Goal: Ask a question: Seek information or help from site administrators or community

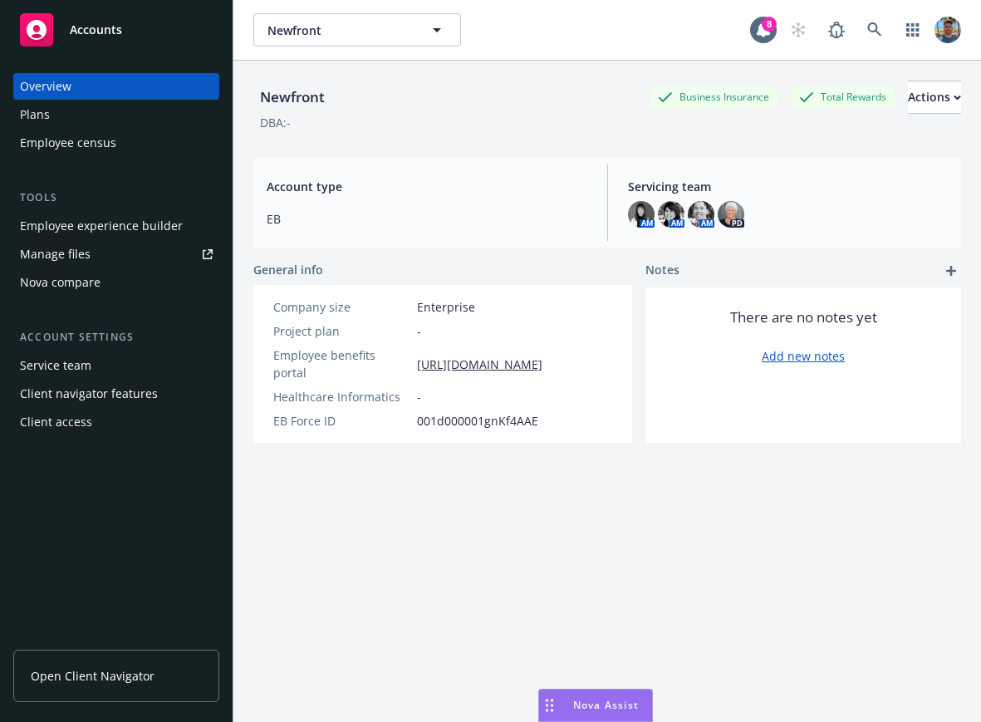
click at [601, 709] on span "Nova Assist" at bounding box center [606, 705] width 66 height 14
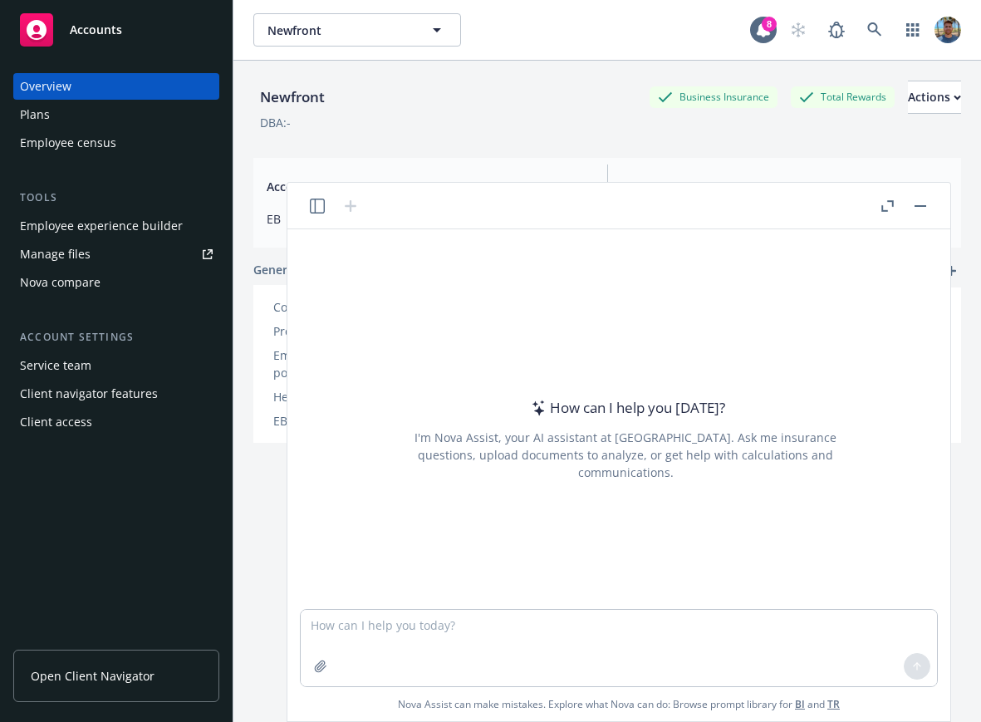
drag, startPoint x: 319, startPoint y: 203, endPoint x: 320, endPoint y: 230, distance: 26.6
click at [320, 203] on icon "button" at bounding box center [317, 205] width 15 height 15
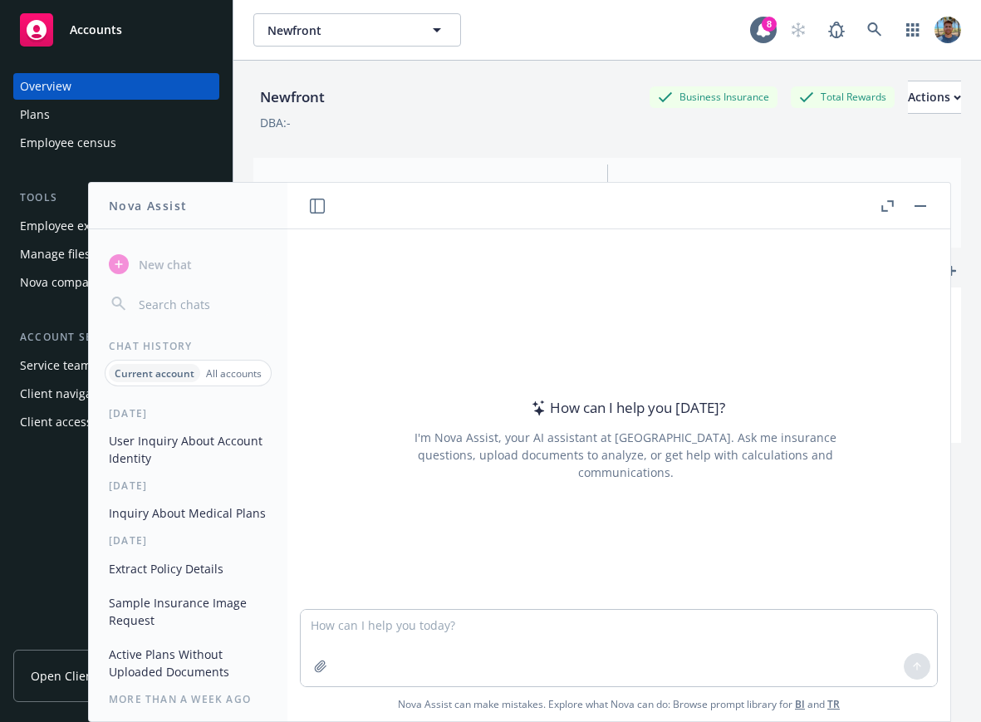
click at [193, 451] on button "User Inquiry About Account Identity" at bounding box center [188, 449] width 172 height 45
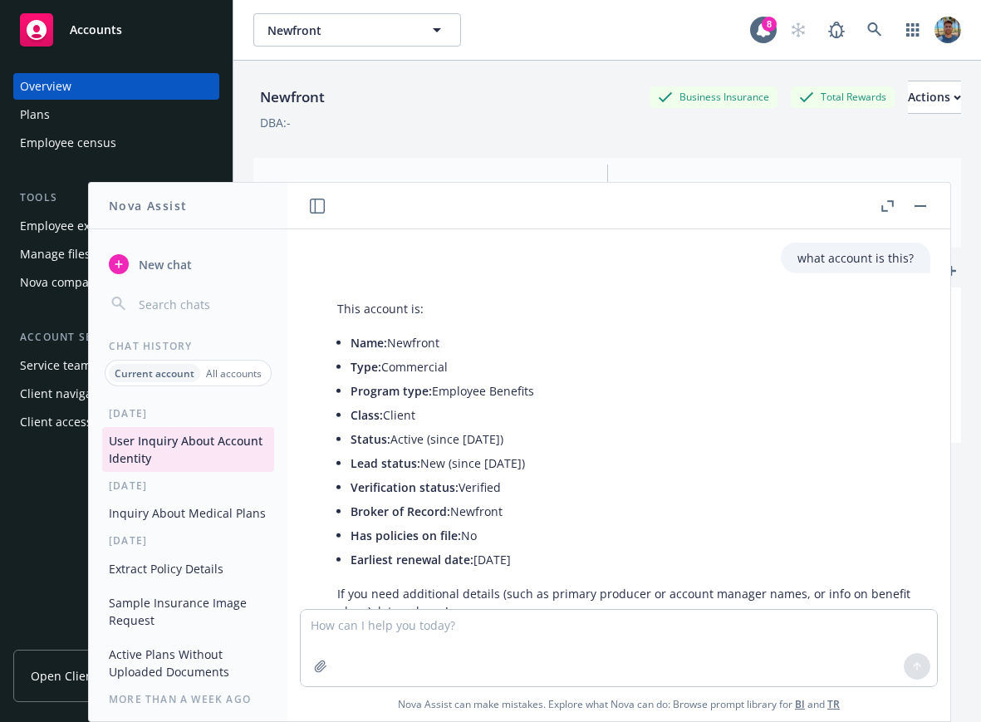
scroll to position [176, 0]
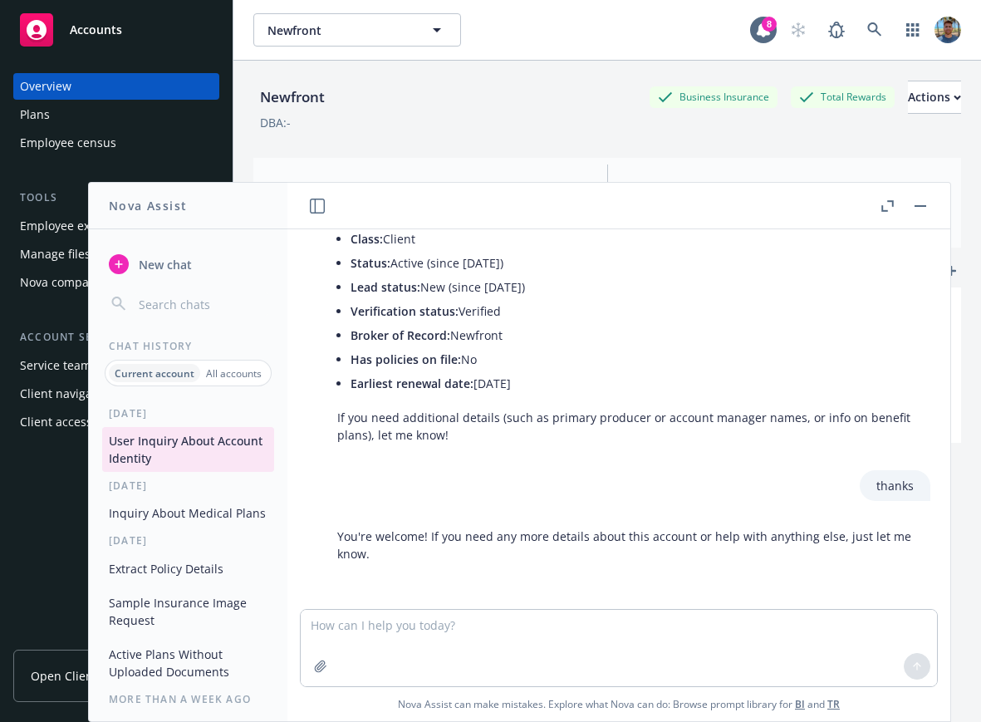
click at [149, 517] on button "Inquiry About Medical Plans" at bounding box center [188, 512] width 172 height 27
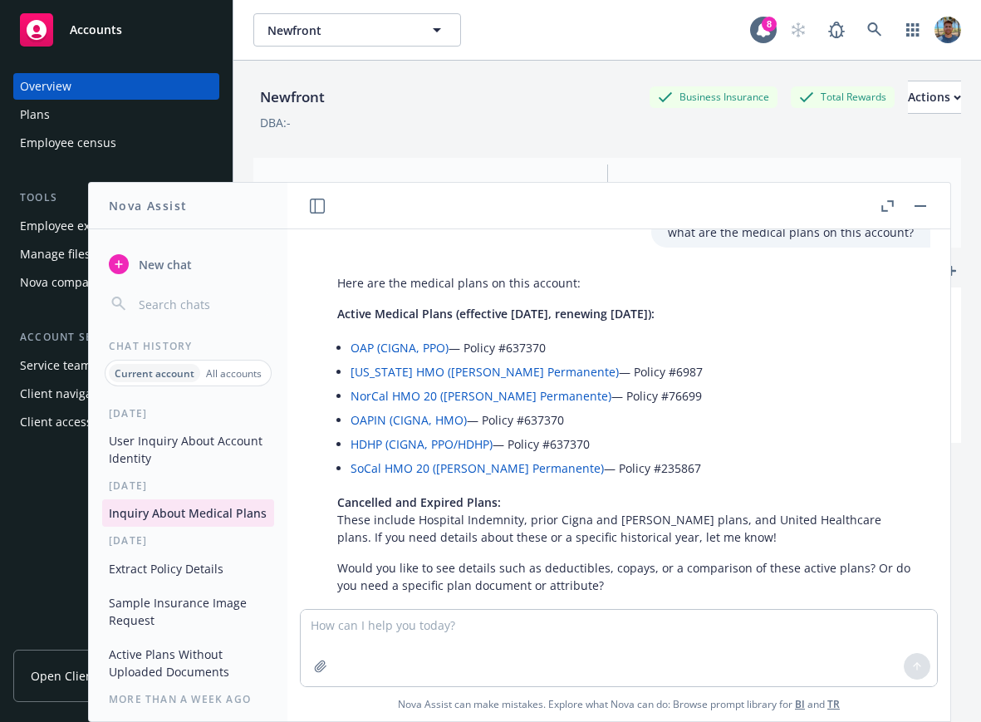
scroll to position [0, 0]
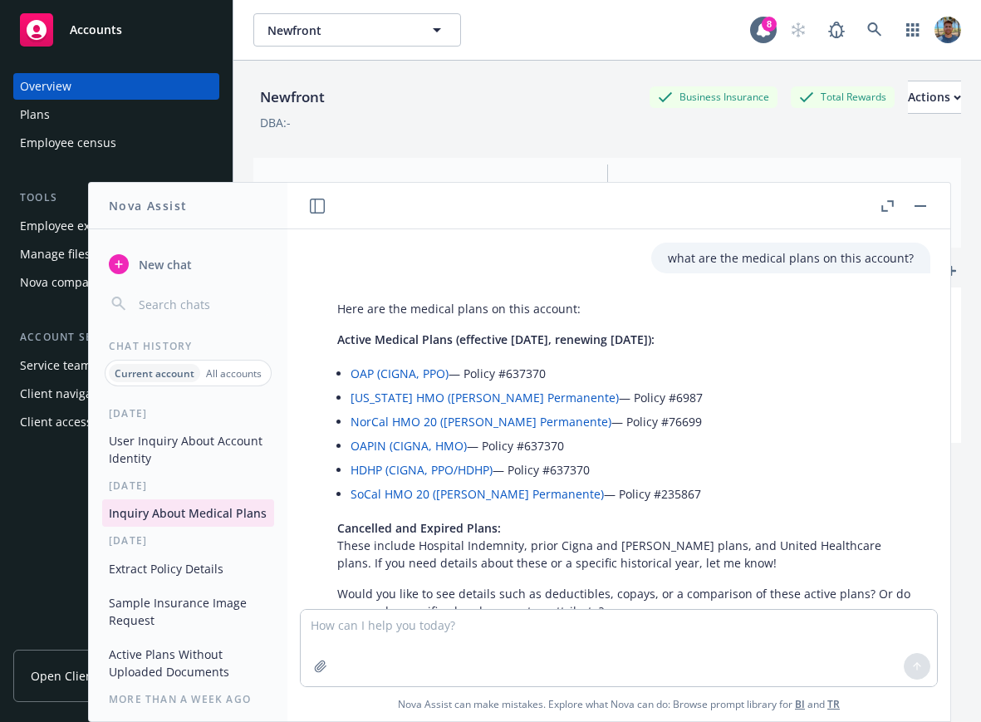
click at [177, 582] on button "Extract Policy Details" at bounding box center [188, 568] width 172 height 27
